Goal: Find specific page/section: Find specific page/section

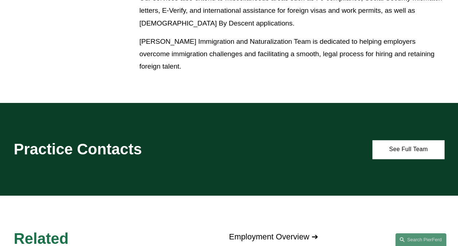
scroll to position [437, 0]
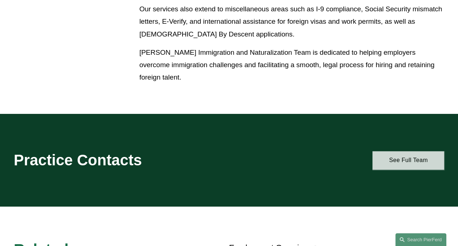
click at [417, 168] on link "See Full Team" at bounding box center [408, 160] width 72 height 19
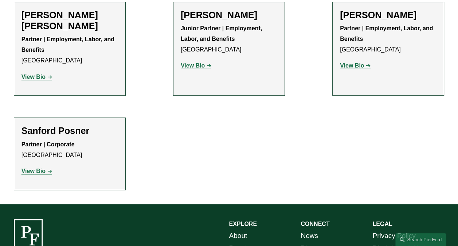
scroll to position [255, 0]
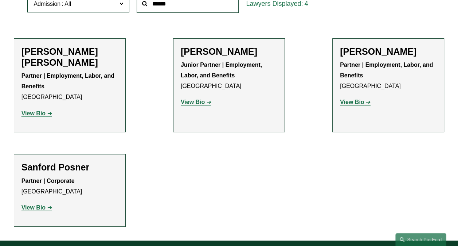
drag, startPoint x: 140, startPoint y: 1, endPoint x: 283, endPoint y: 235, distance: 274.7
click at [283, 235] on div "Filter Location All [GEOGRAPHIC_DATA] [GEOGRAPHIC_DATA] [GEOGRAPHIC_DATA] [GEOG…" at bounding box center [229, 90] width 458 height 300
click at [41, 116] on strong "View Bio" at bounding box center [33, 113] width 24 height 6
